Goal: Information Seeking & Learning: Learn about a topic

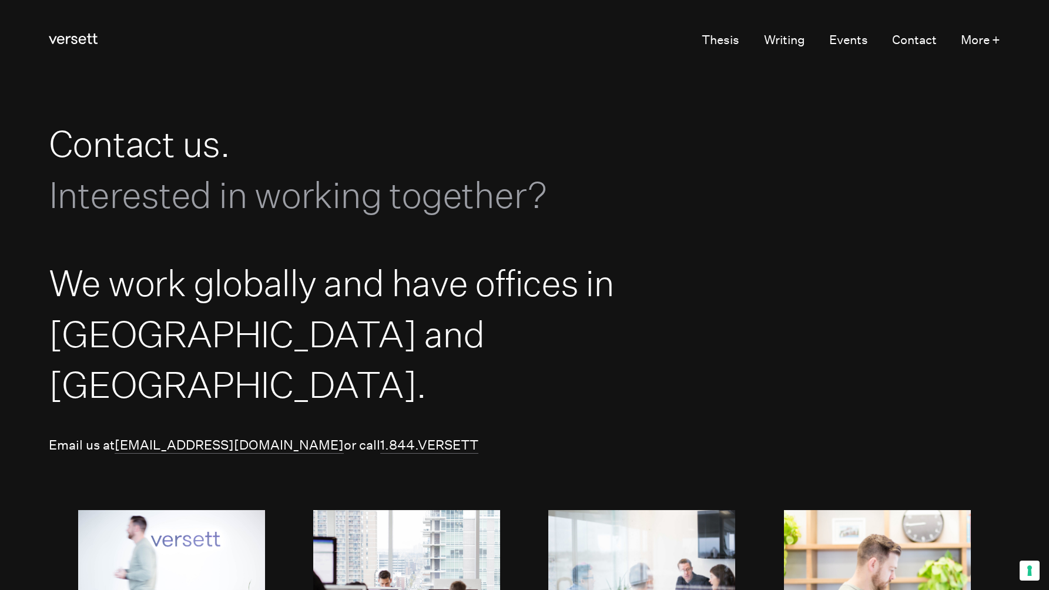
click at [115, 182] on span "Interested in working together?" at bounding box center [298, 194] width 498 height 42
click at [124, 146] on h1 "Contact us. Interested in working together?" at bounding box center [340, 169] width 582 height 102
click at [66, 48] on link "Versett" at bounding box center [73, 40] width 49 height 23
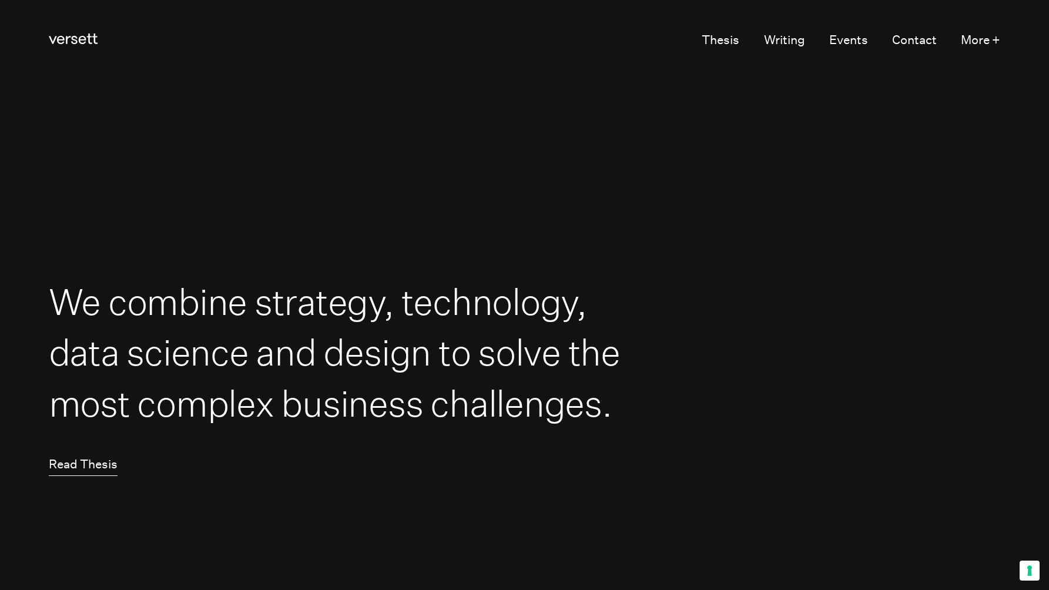
click at [76, 468] on link "Read Thesis" at bounding box center [83, 464] width 69 height 23
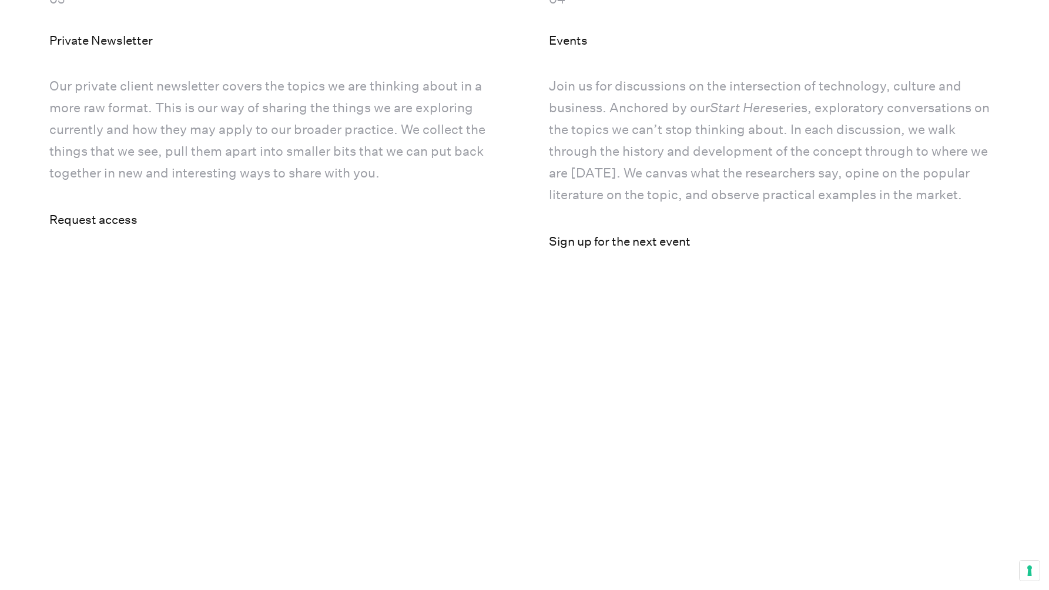
scroll to position [4976, 0]
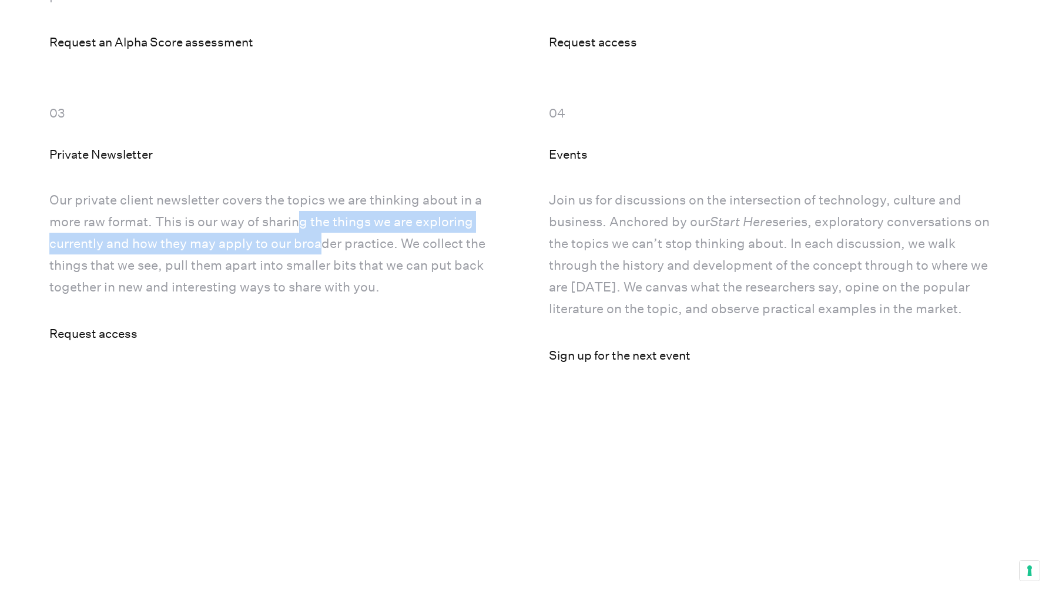
drag, startPoint x: 297, startPoint y: 255, endPoint x: 323, endPoint y: 284, distance: 38.3
click at [323, 284] on p "Our private client newsletter covers the topics we are thinking about in a more…" at bounding box center [274, 243] width 451 height 109
drag, startPoint x: 324, startPoint y: 281, endPoint x: 332, endPoint y: 249, distance: 33.2
click at [332, 249] on p "Our private client newsletter covers the topics we are thinking about in a more…" at bounding box center [274, 243] width 451 height 109
click at [331, 249] on p "Our private client newsletter covers the topics we are thinking about in a more…" at bounding box center [274, 243] width 451 height 109
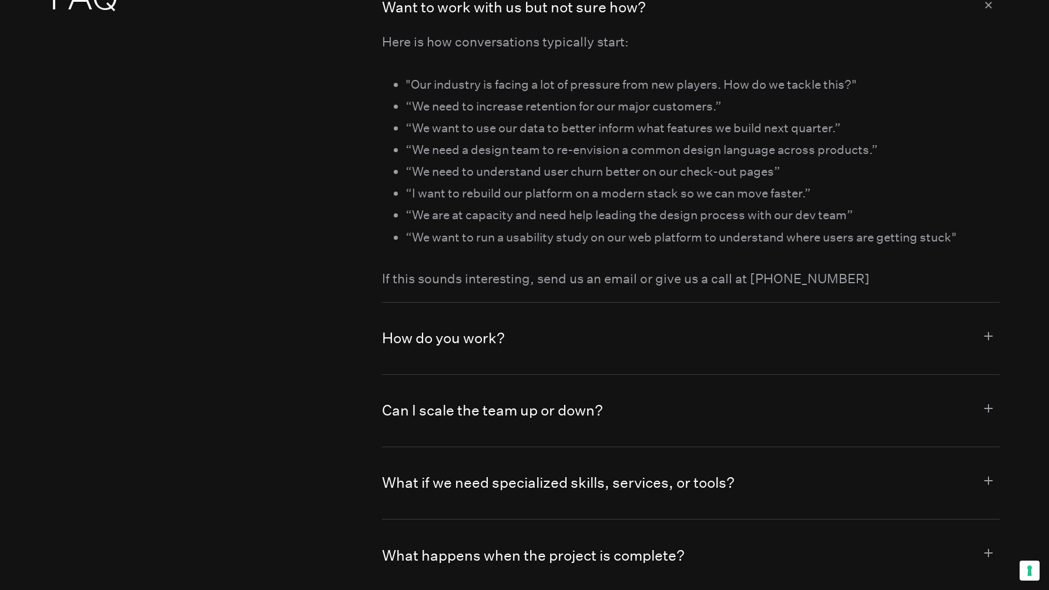
scroll to position [6422, 0]
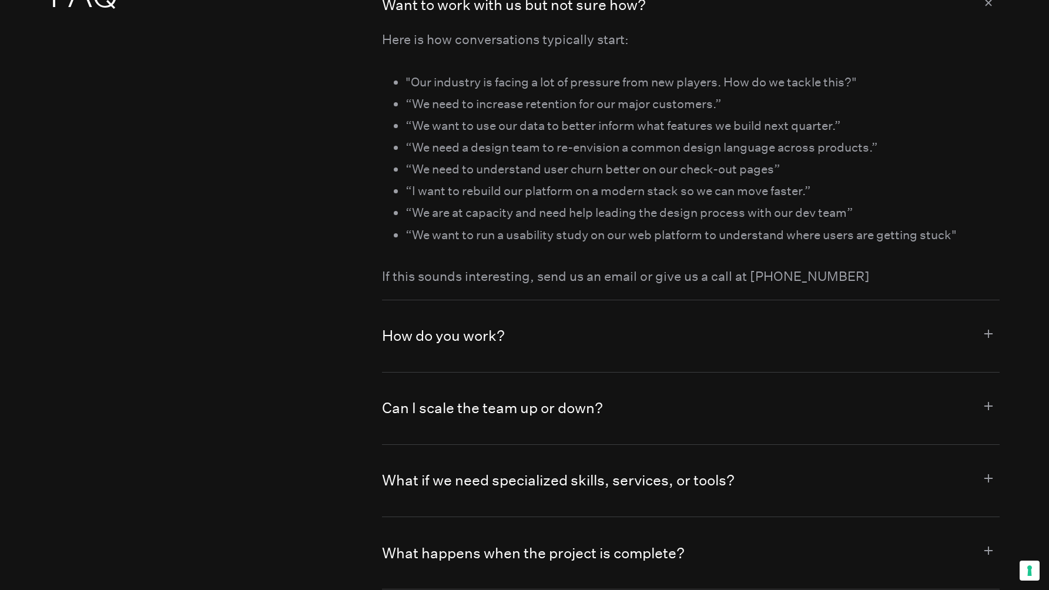
click at [117, 344] on h2 "FAQ" at bounding box center [191, 482] width 284 height 1029
